Goal: Check status: Check status

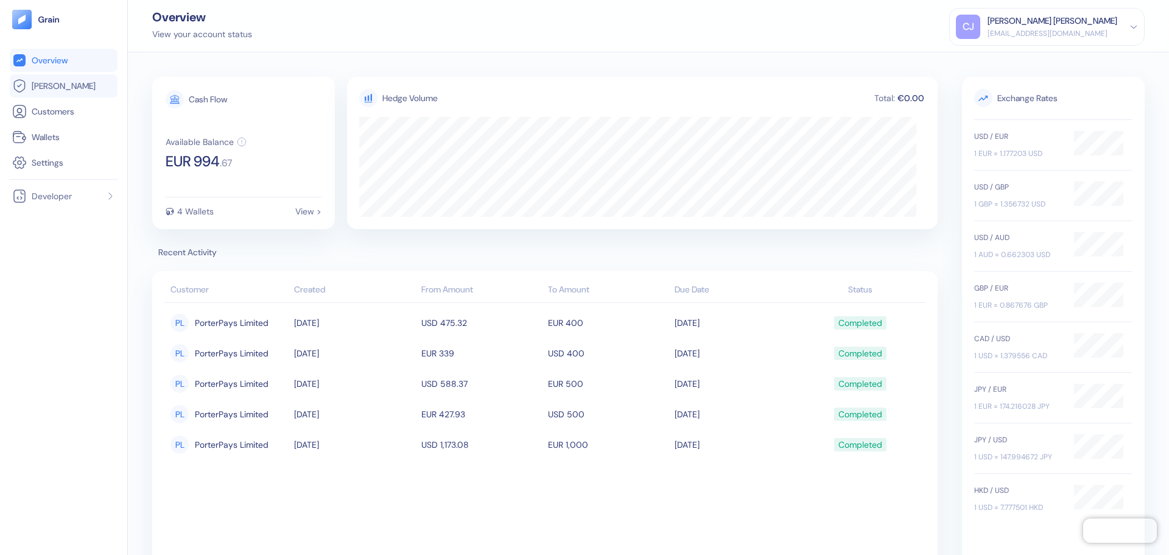
click at [51, 92] on link "[PERSON_NAME]" at bounding box center [63, 86] width 103 height 15
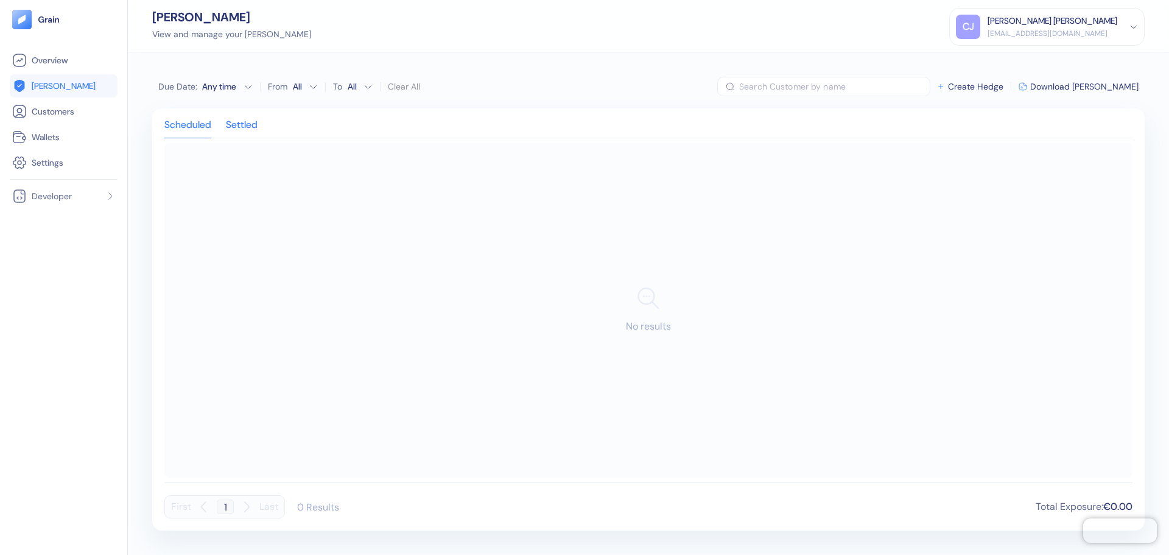
click at [254, 125] on div "Settled" at bounding box center [242, 129] width 32 height 17
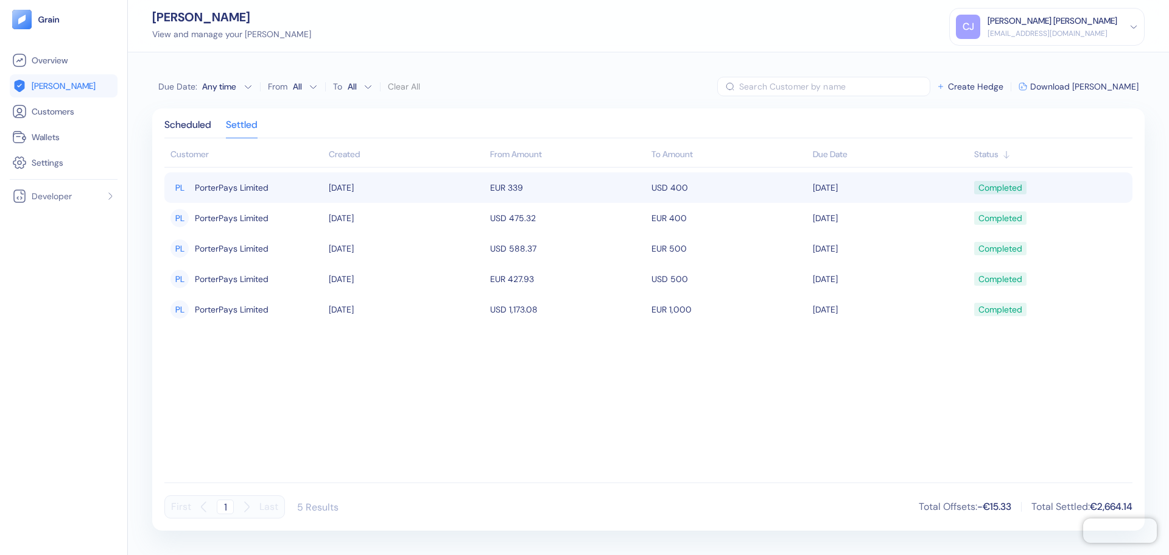
click at [354, 188] on td "[DATE]" at bounding box center [406, 187] width 161 height 30
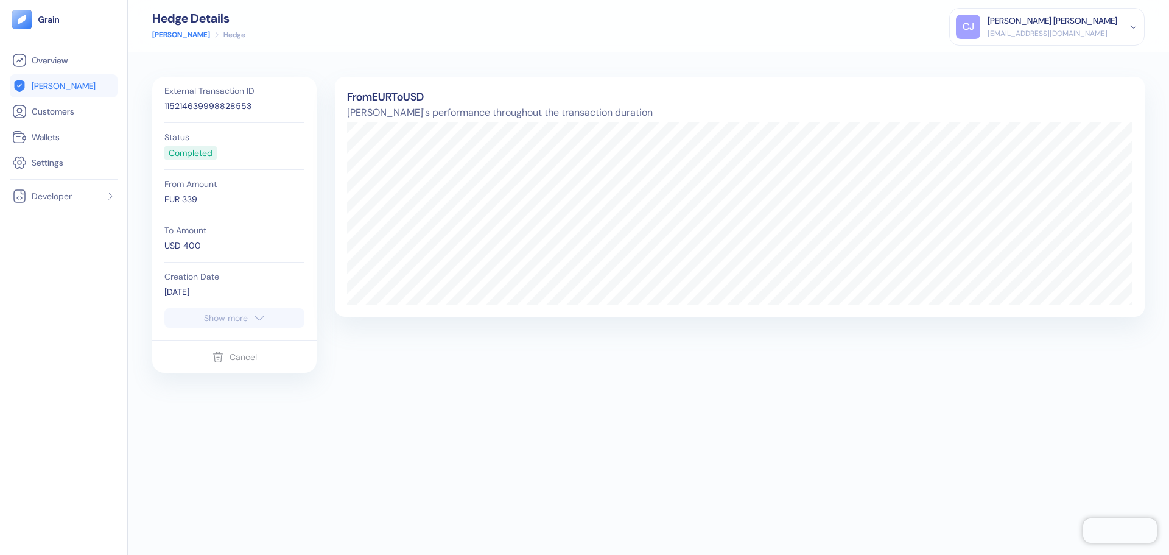
click at [228, 320] on div "Show more" at bounding box center [226, 318] width 44 height 9
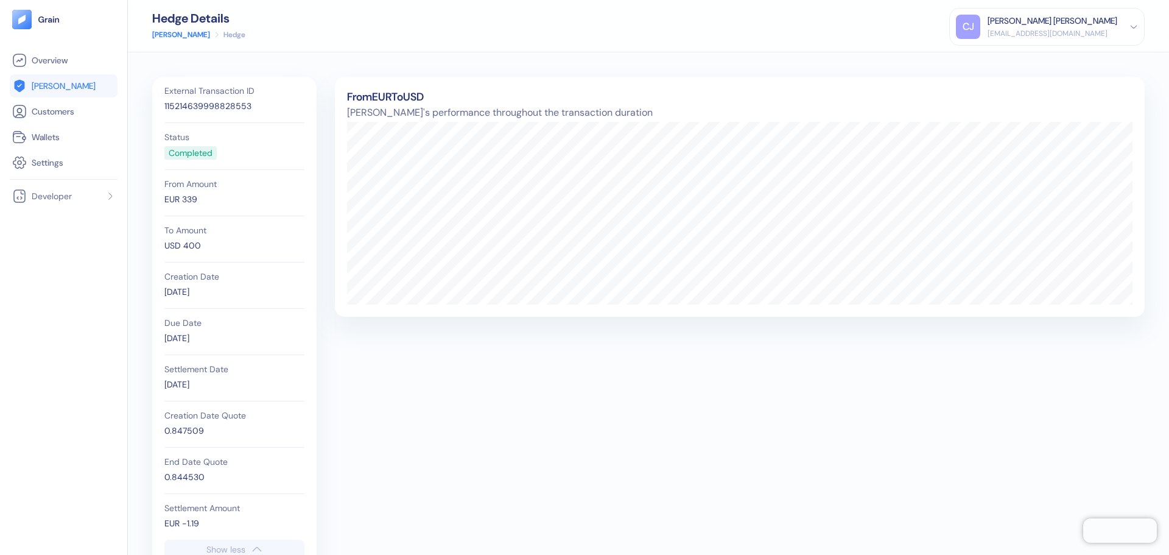
click at [161, 34] on link "[PERSON_NAME]" at bounding box center [181, 34] width 58 height 11
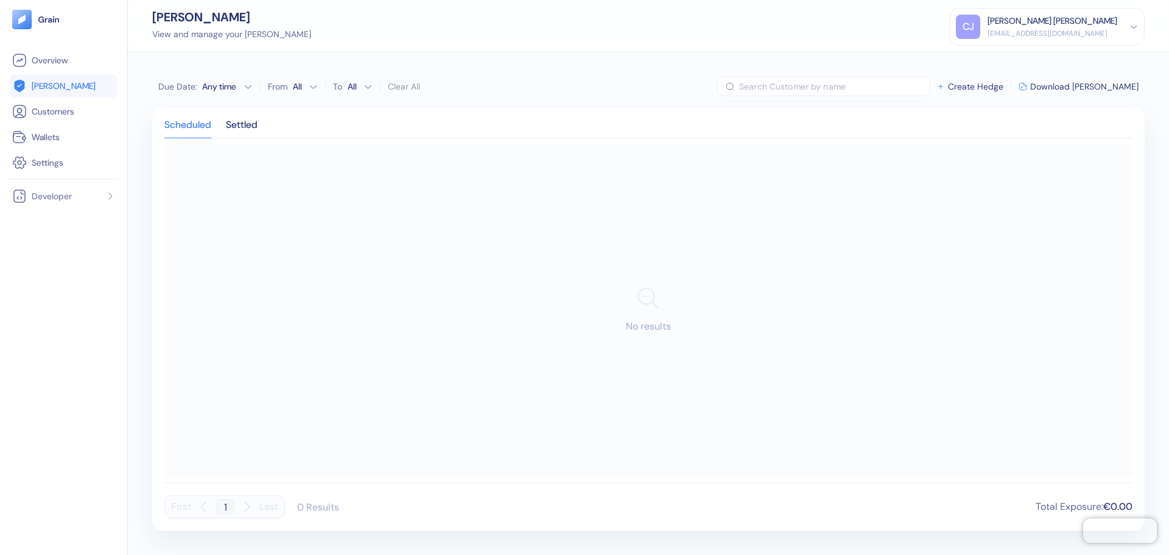
click at [227, 120] on div "Scheduled Settled No results First 1 Last 0 Results Total Exposure : €0.00" at bounding box center [648, 319] width 993 height 422
click at [250, 130] on div "Settled" at bounding box center [242, 129] width 32 height 17
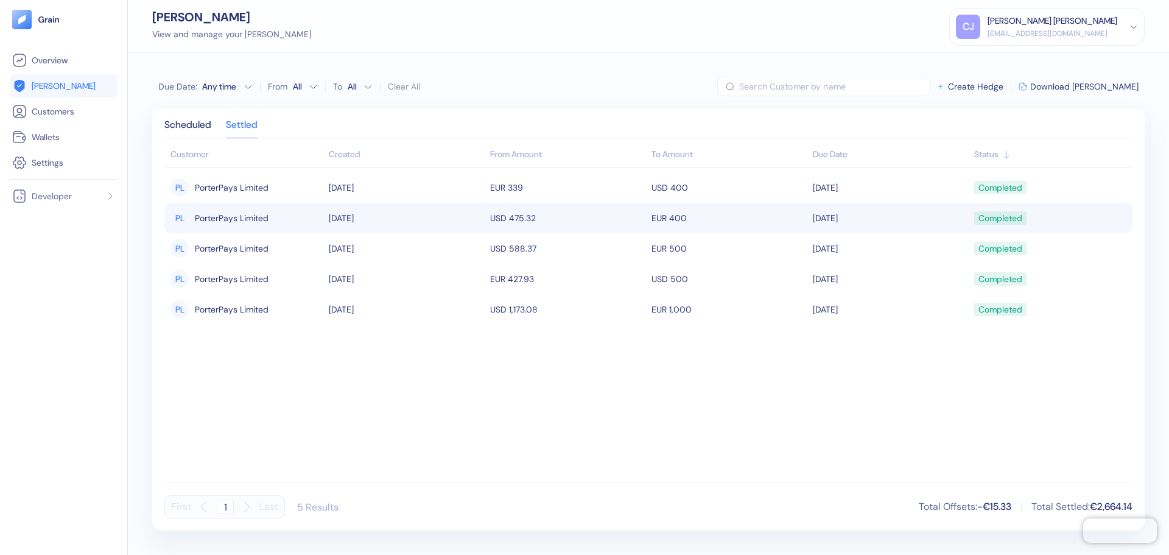
click at [961, 217] on td "[DATE]" at bounding box center [890, 218] width 161 height 30
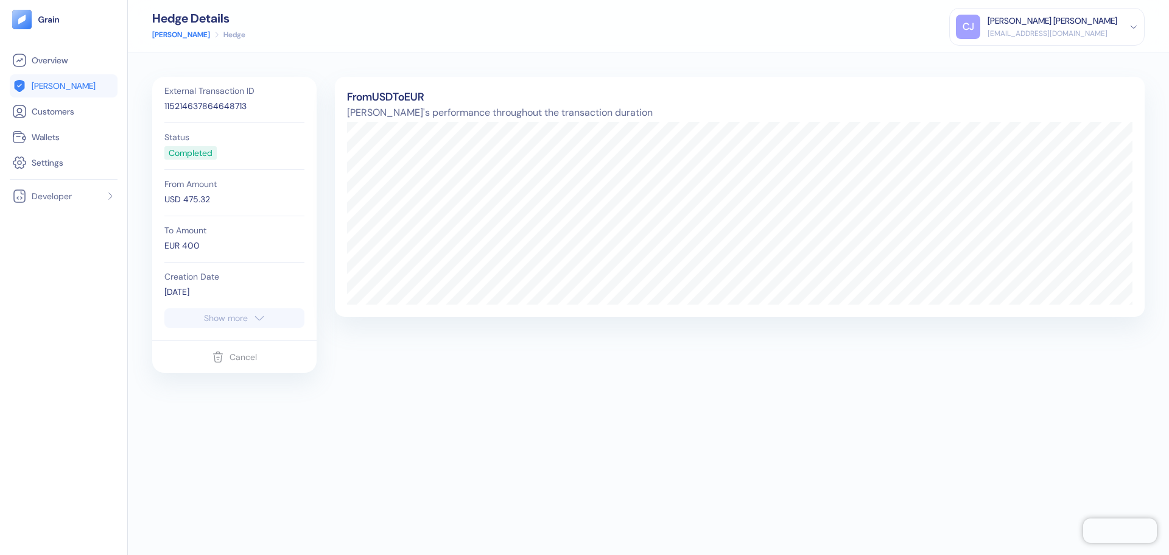
drag, startPoint x: 222, startPoint y: 333, endPoint x: 232, endPoint y: 319, distance: 17.1
click at [224, 331] on div "External Transaction ID 115214637864648713 Status Completed From Amount USD 475…" at bounding box center [234, 208] width 164 height 263
click at [232, 319] on div "Show more" at bounding box center [226, 318] width 44 height 9
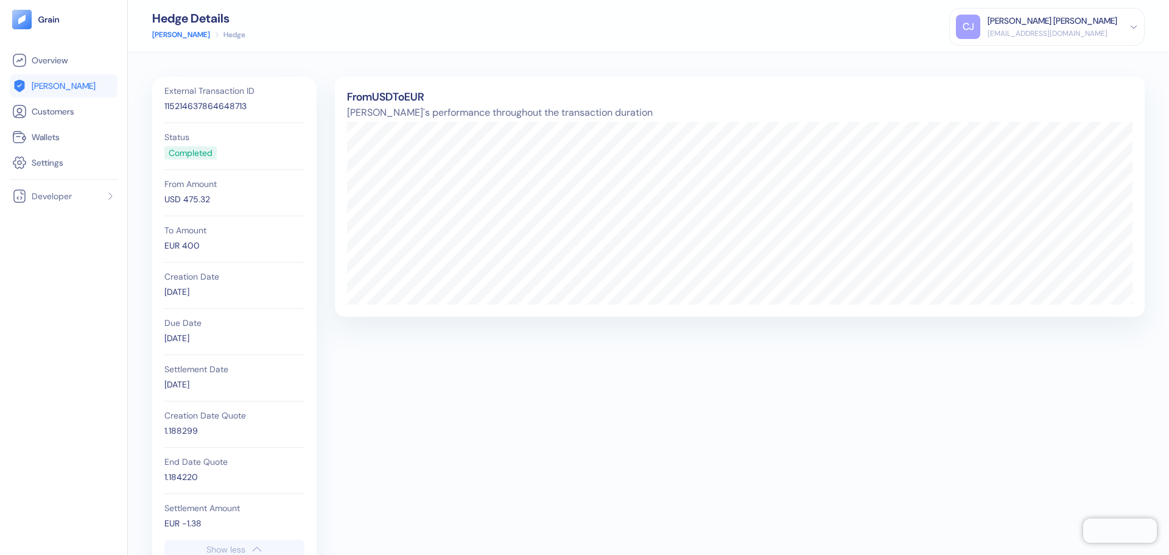
click at [164, 24] on div "Hedge Details" at bounding box center [198, 18] width 93 height 12
click at [163, 33] on link "[PERSON_NAME]" at bounding box center [181, 34] width 58 height 11
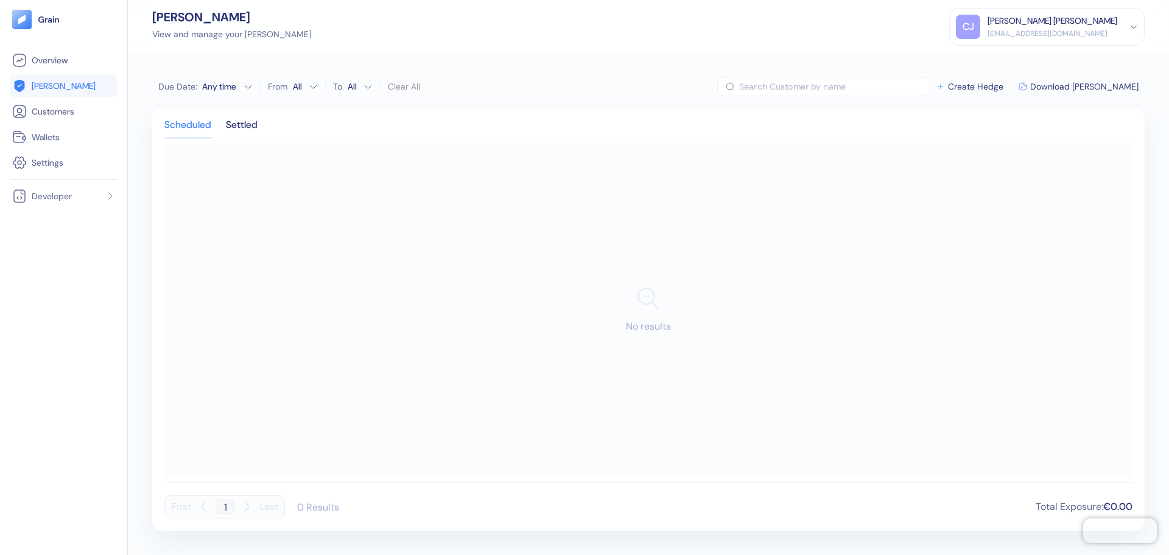
click at [267, 130] on div "Scheduled Settled" at bounding box center [648, 130] width 968 height 18
click at [253, 122] on div "Settled" at bounding box center [242, 129] width 32 height 17
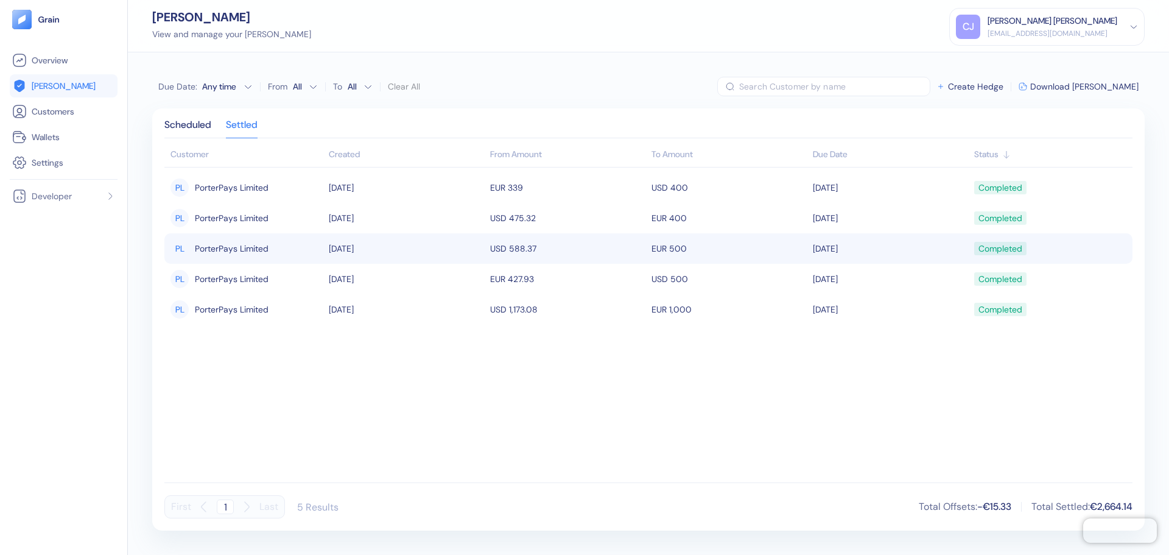
click at [550, 250] on td "USD 588.37" at bounding box center [567, 248] width 161 height 30
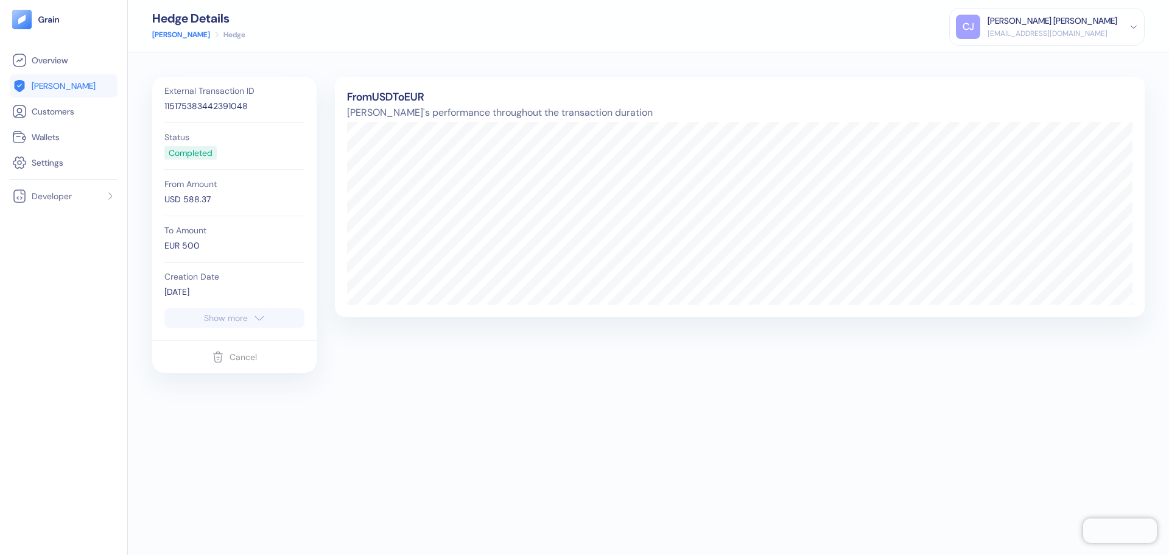
click at [230, 316] on div "Show more" at bounding box center [226, 318] width 44 height 9
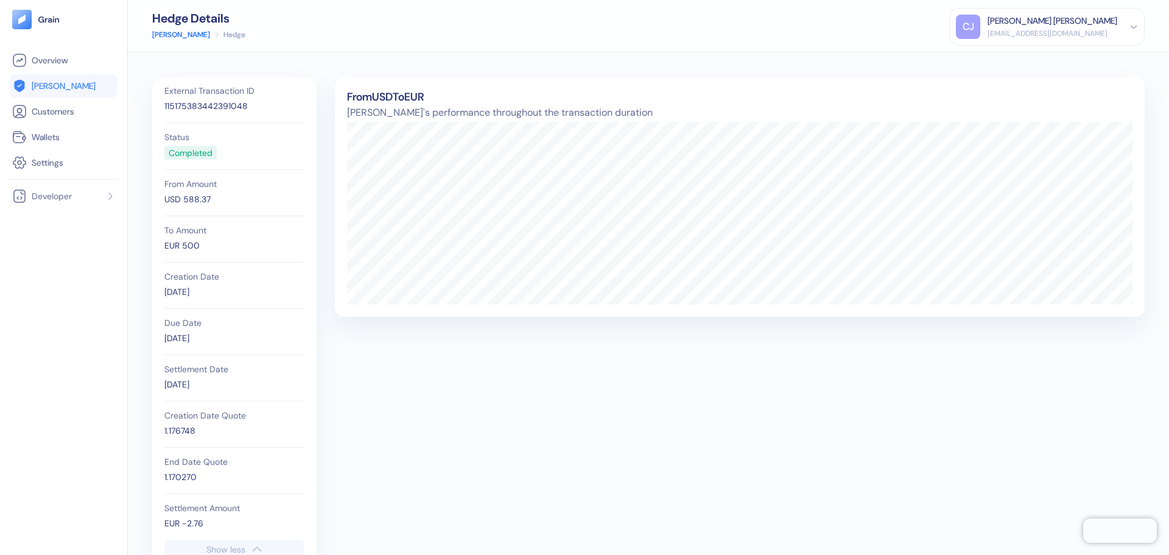
click at [170, 34] on link "[PERSON_NAME]" at bounding box center [181, 34] width 58 height 11
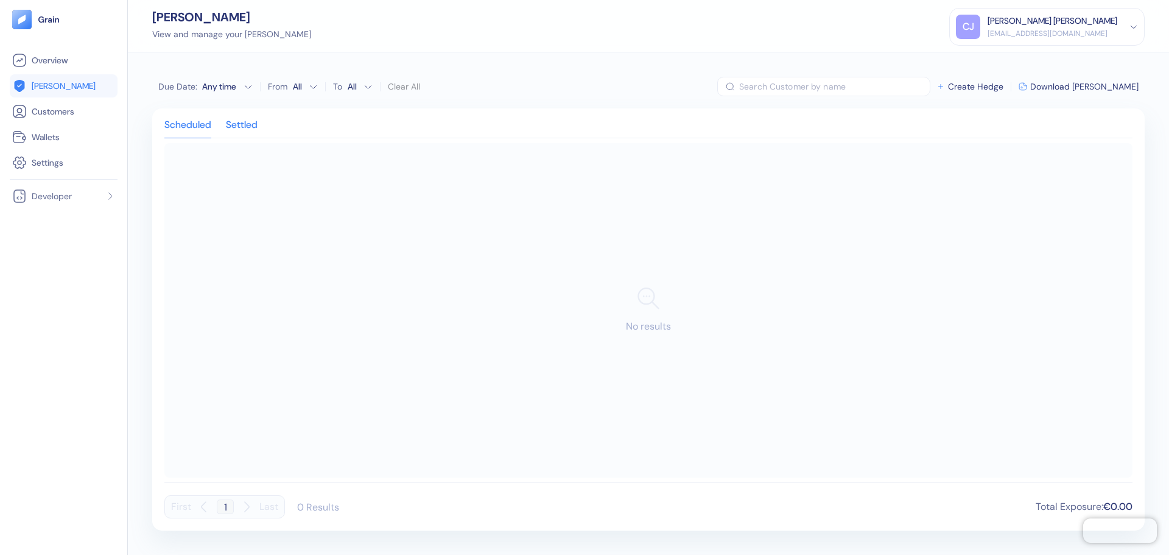
click at [255, 129] on div "Settled" at bounding box center [242, 129] width 32 height 17
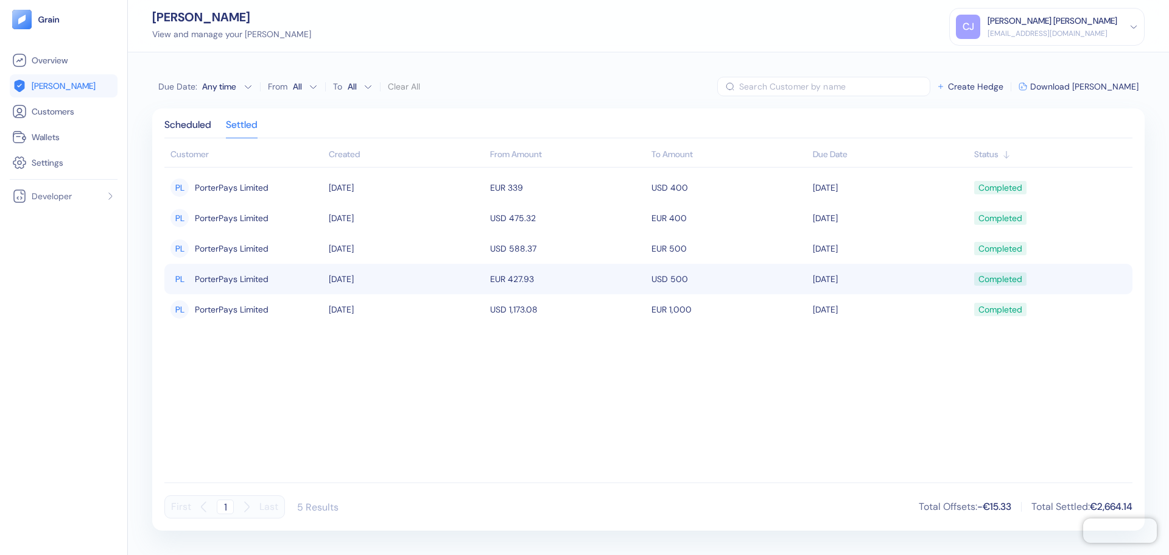
click at [567, 283] on td "EUR 427.93" at bounding box center [567, 279] width 161 height 30
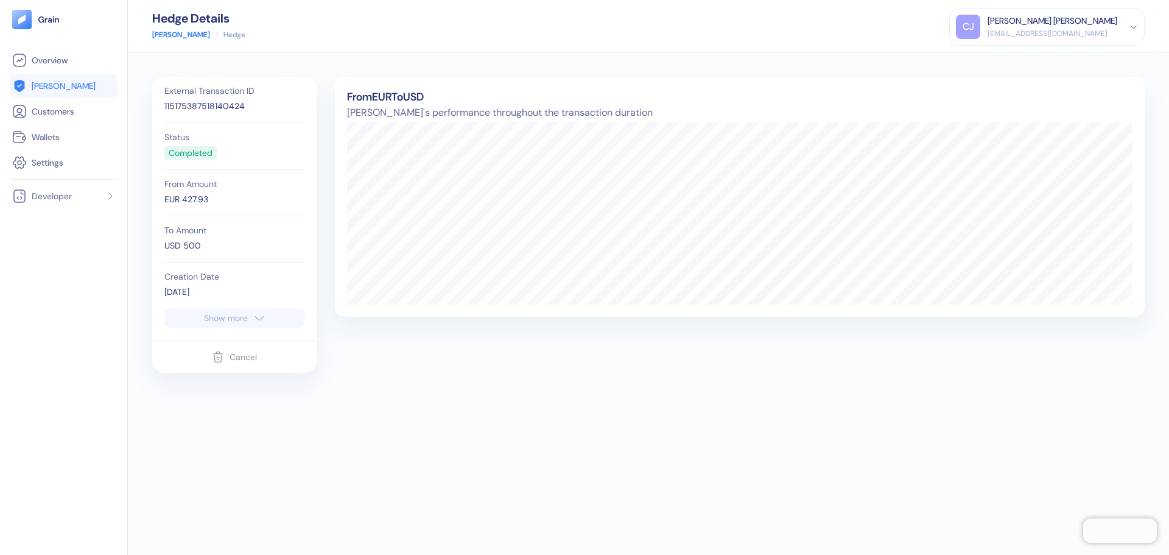
click at [211, 314] on div "Show more" at bounding box center [226, 318] width 44 height 9
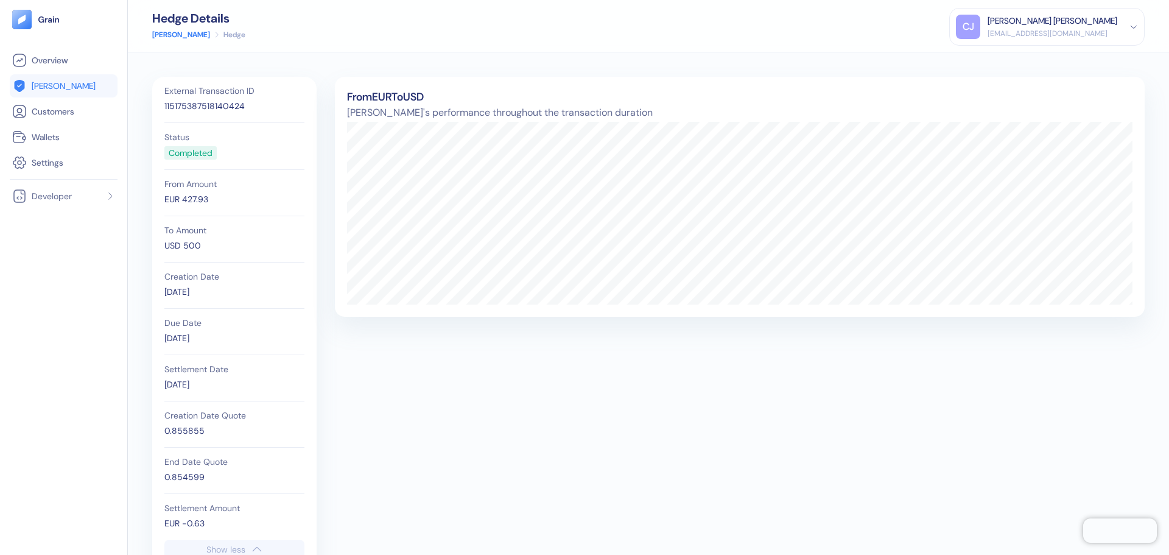
click at [163, 34] on link "[PERSON_NAME]" at bounding box center [181, 34] width 58 height 11
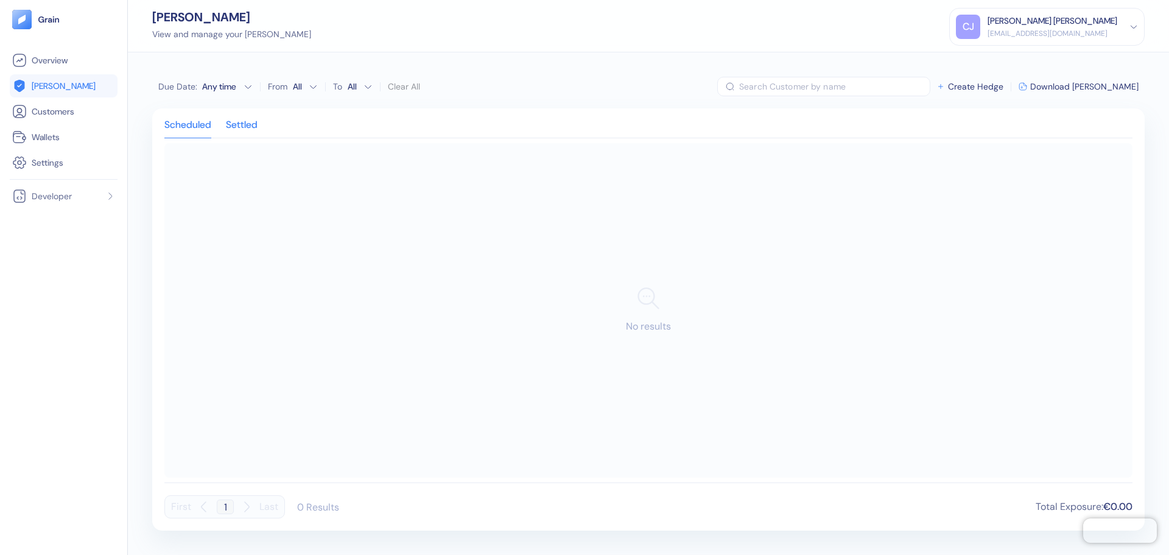
click at [250, 127] on div "Settled" at bounding box center [242, 129] width 32 height 17
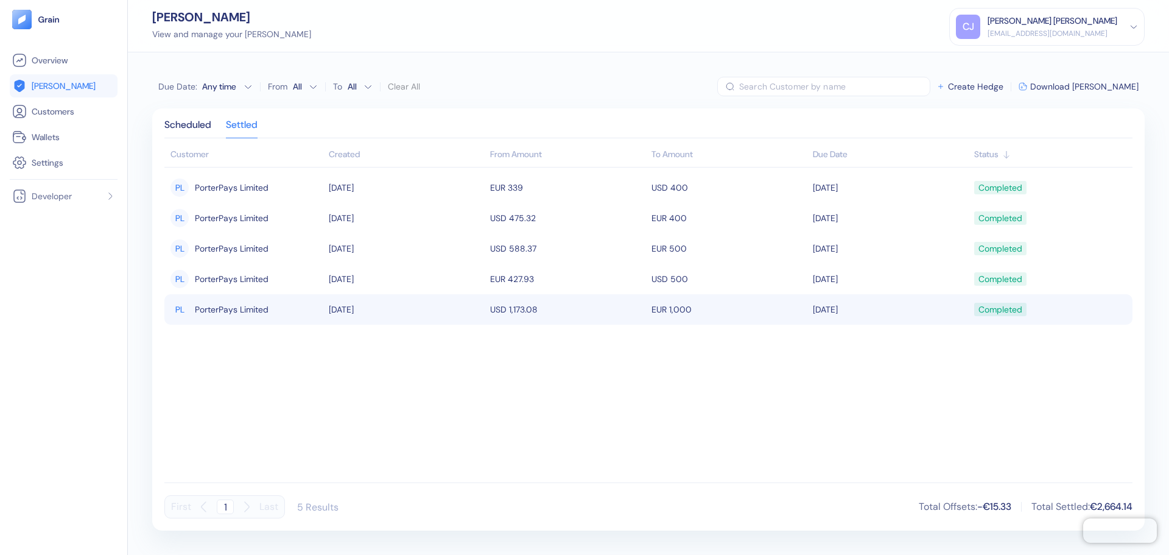
click at [507, 313] on td "USD 1,173.08" at bounding box center [567, 309] width 161 height 30
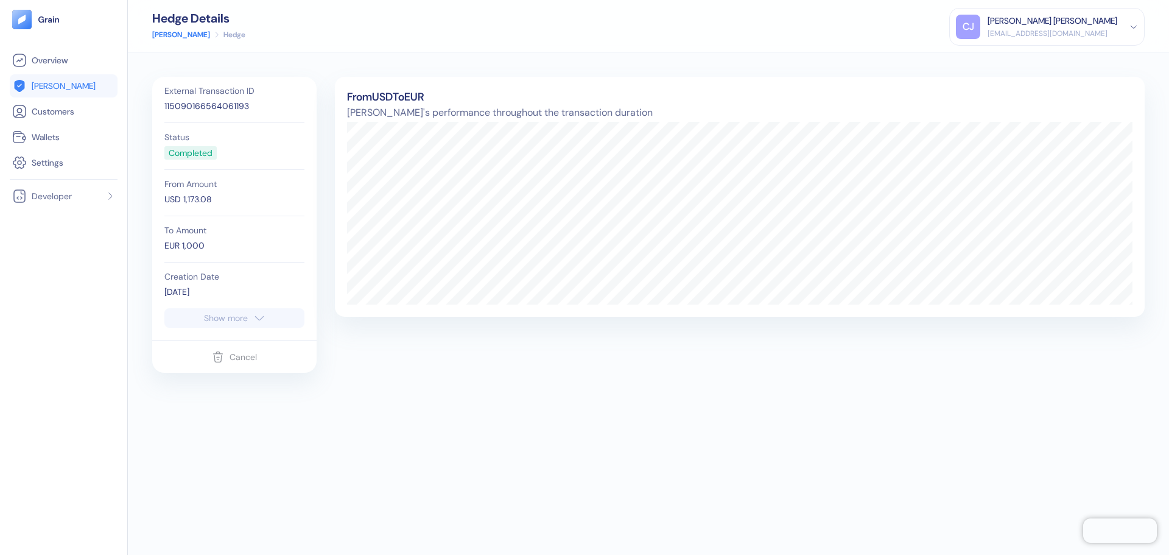
click at [231, 319] on div "Show more" at bounding box center [226, 318] width 44 height 9
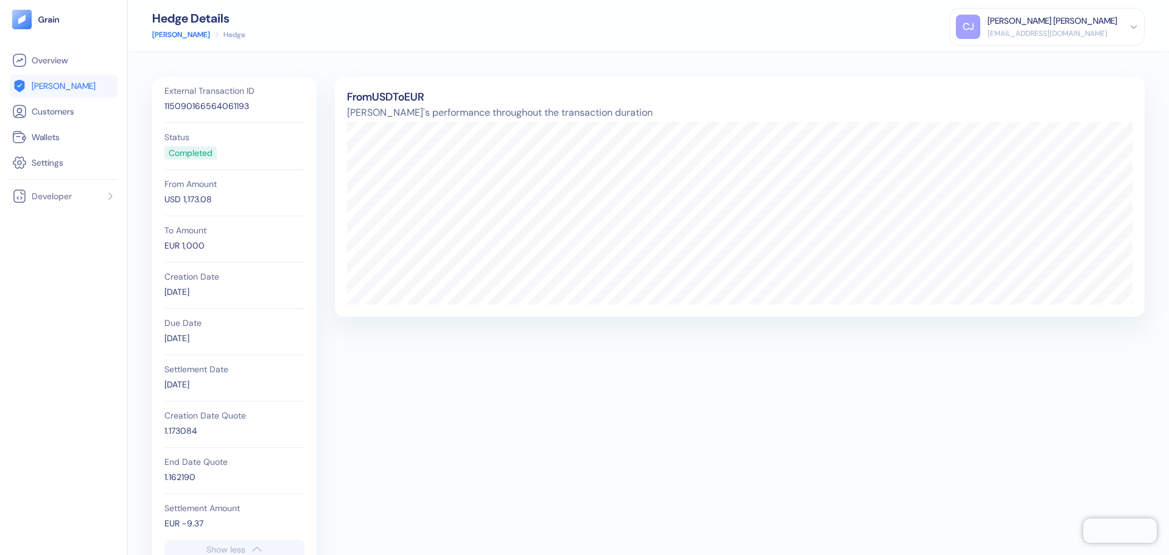
click at [167, 40] on link "[PERSON_NAME]" at bounding box center [181, 34] width 58 height 11
